Goal: Go to known website: Go to known website

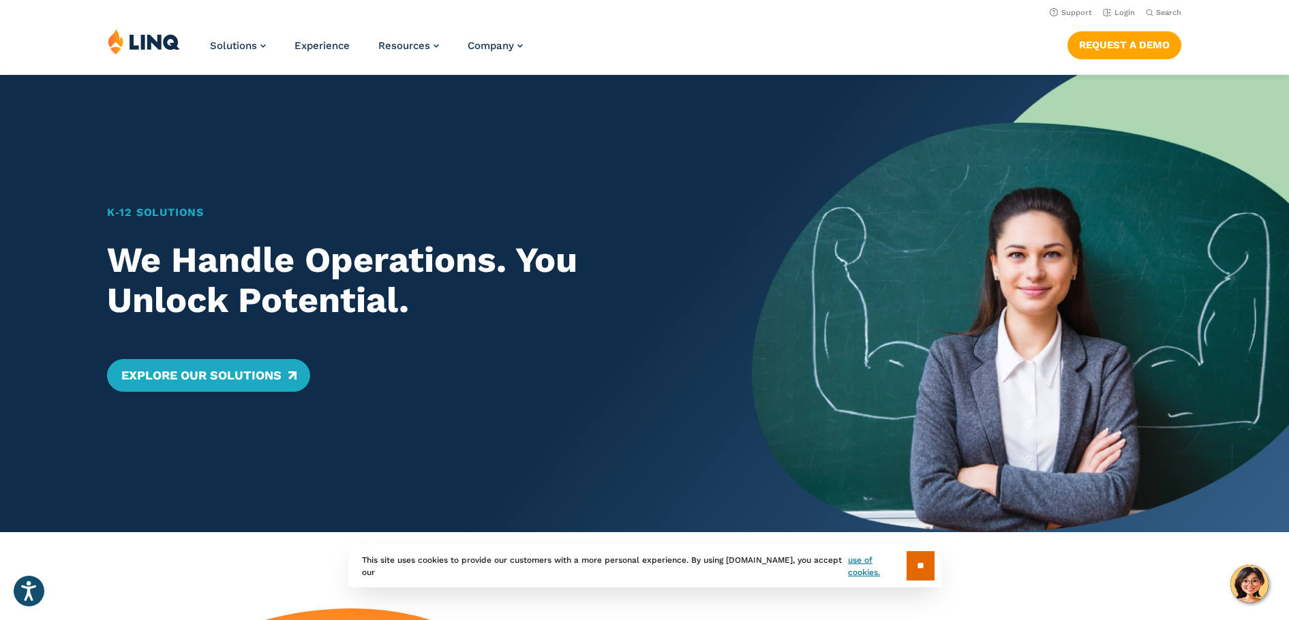
click at [1138, 24] on header "Support Login Search Search for: Solutions Nutrition Overview NEW School Nutrit…" at bounding box center [644, 37] width 1289 height 74
click at [1121, 19] on li "Login" at bounding box center [1119, 11] width 32 height 15
click at [1124, 7] on li "Login" at bounding box center [1119, 11] width 32 height 15
click at [1123, 13] on link "Login" at bounding box center [1119, 12] width 32 height 9
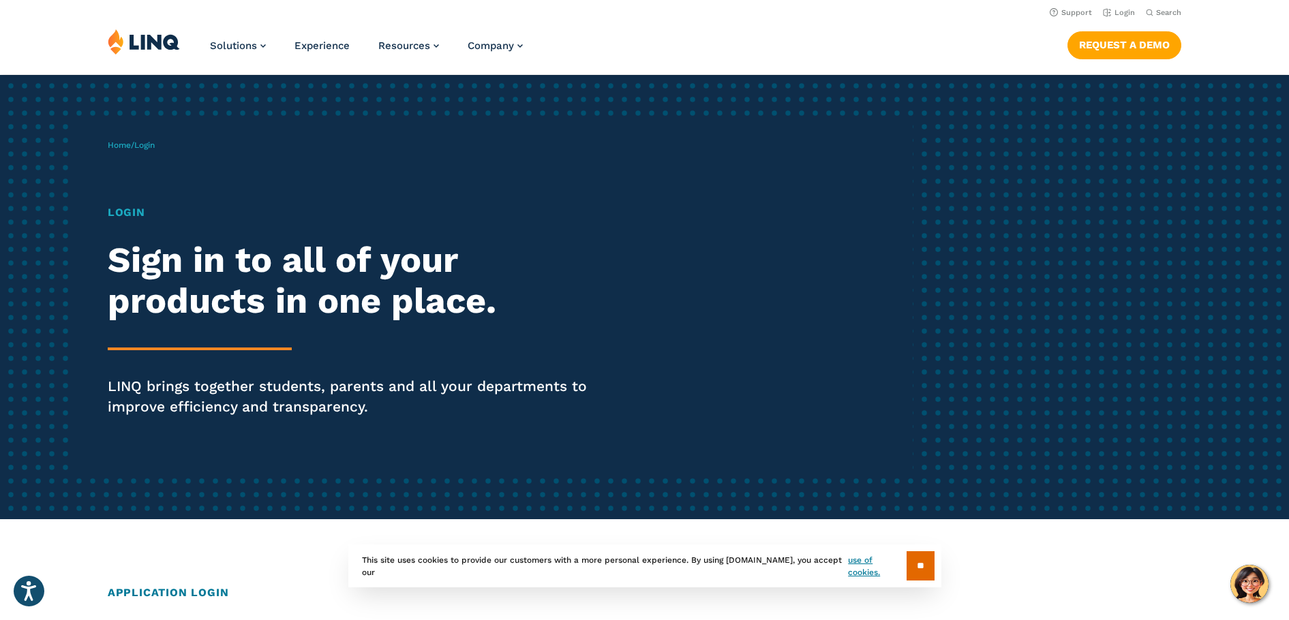
click at [134, 210] on h1 "Login" at bounding box center [356, 213] width 497 height 16
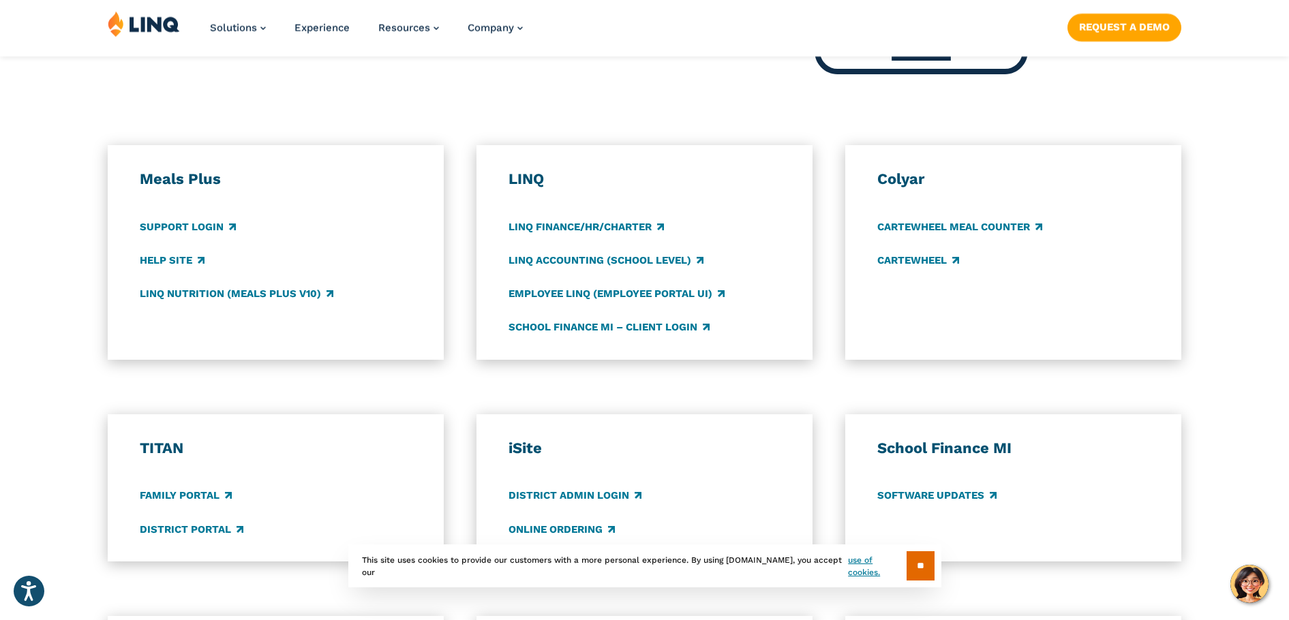
scroll to position [682, 0]
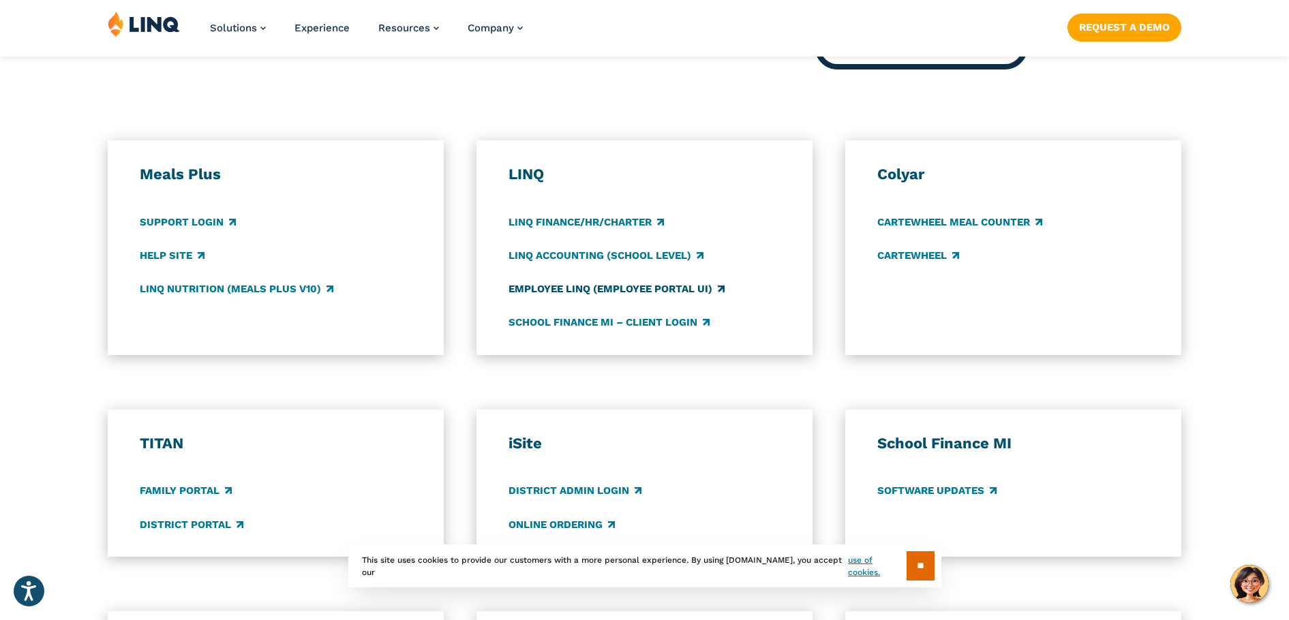
click at [605, 288] on link "Employee LINQ (Employee Portal UI)" at bounding box center [617, 289] width 216 height 15
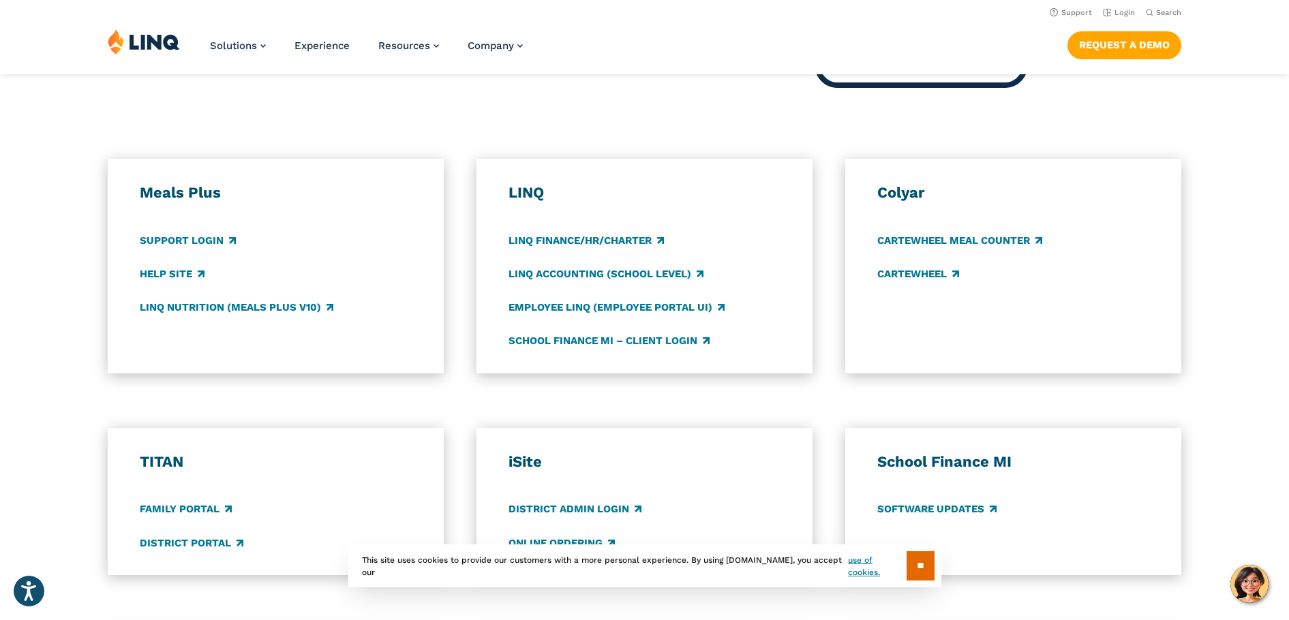
scroll to position [614, 0]
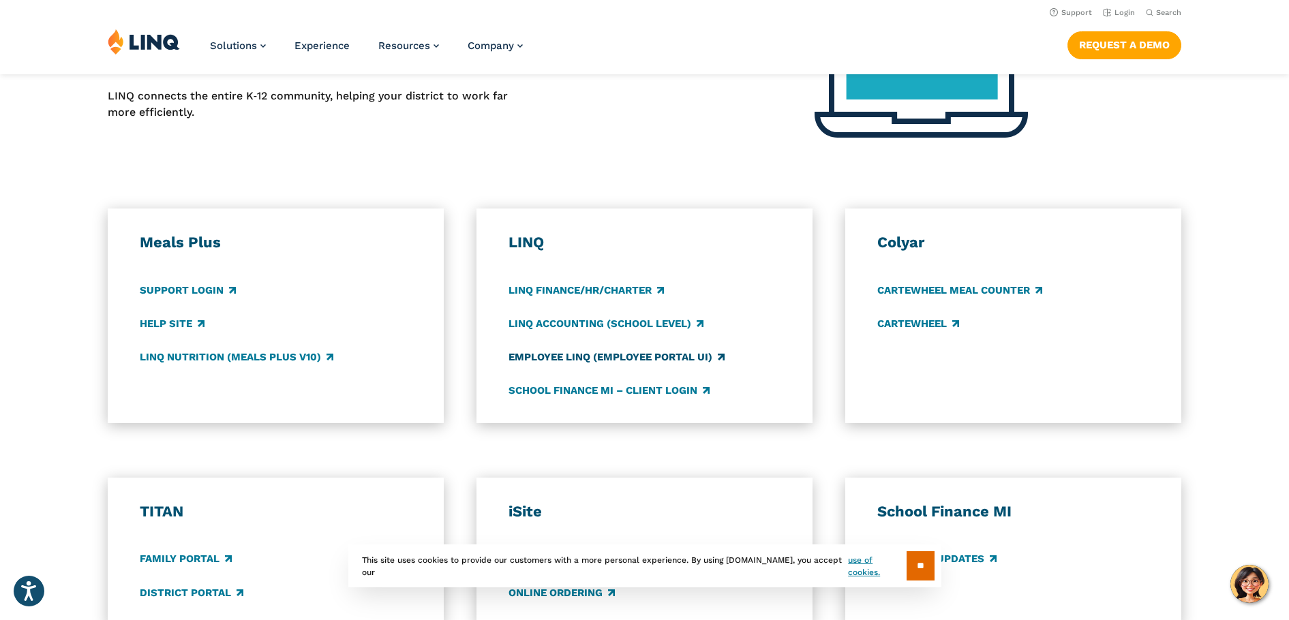
click at [553, 356] on link "Employee LINQ (Employee Portal UI)" at bounding box center [617, 357] width 216 height 15
